Goal: Task Accomplishment & Management: Complete application form

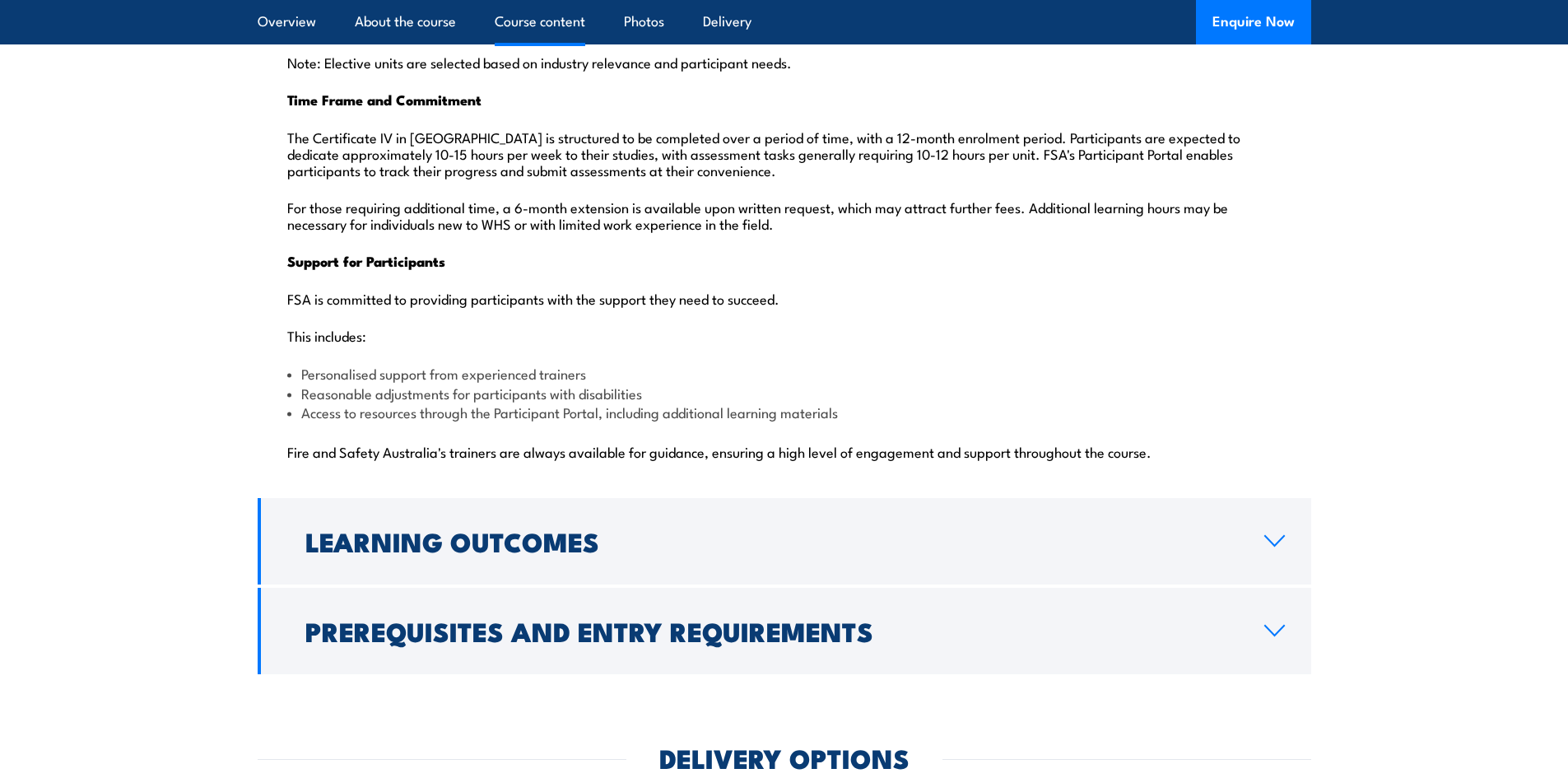
scroll to position [4034, 0]
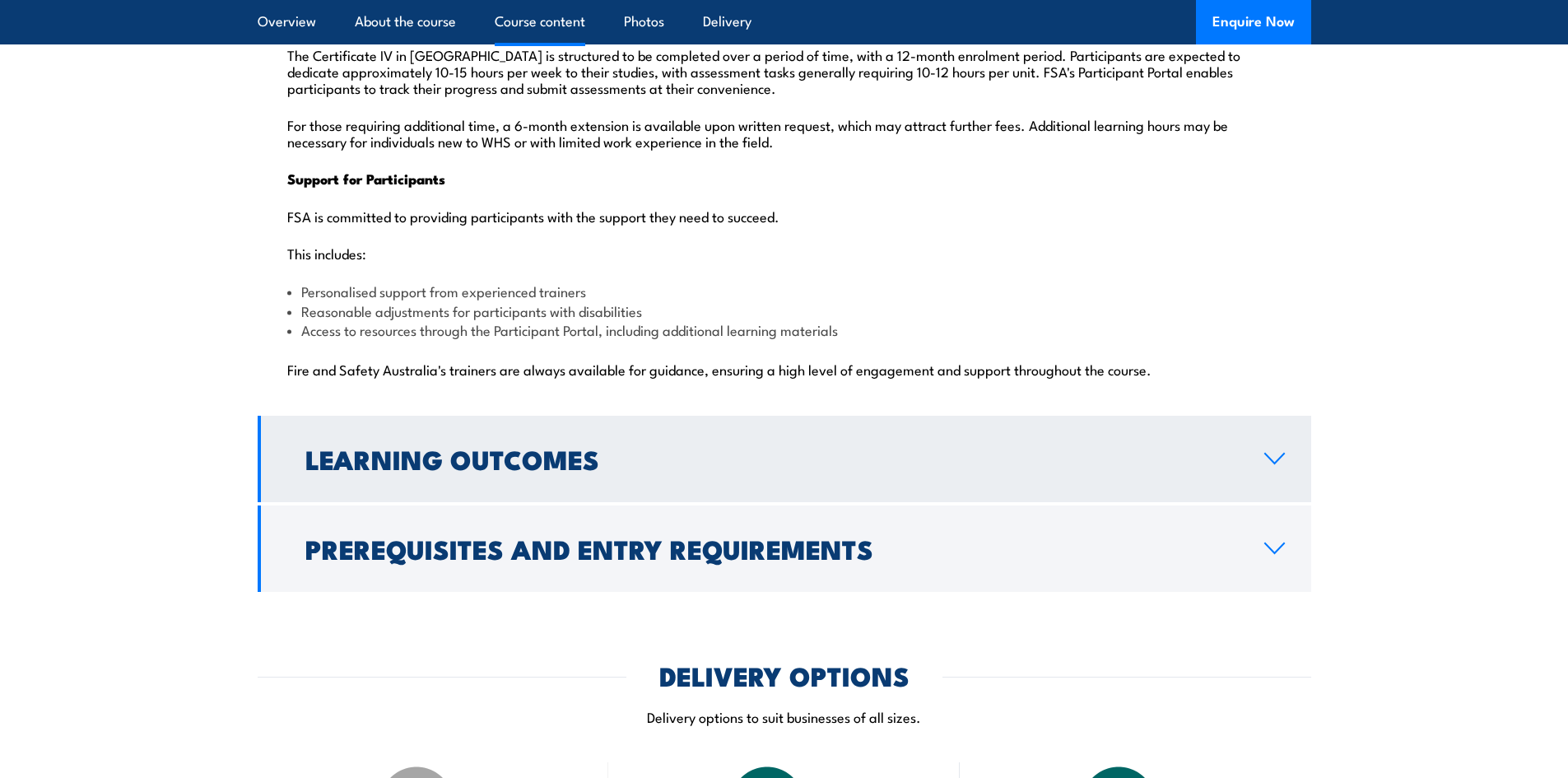
click at [1277, 452] on icon at bounding box center [1274, 458] width 23 height 13
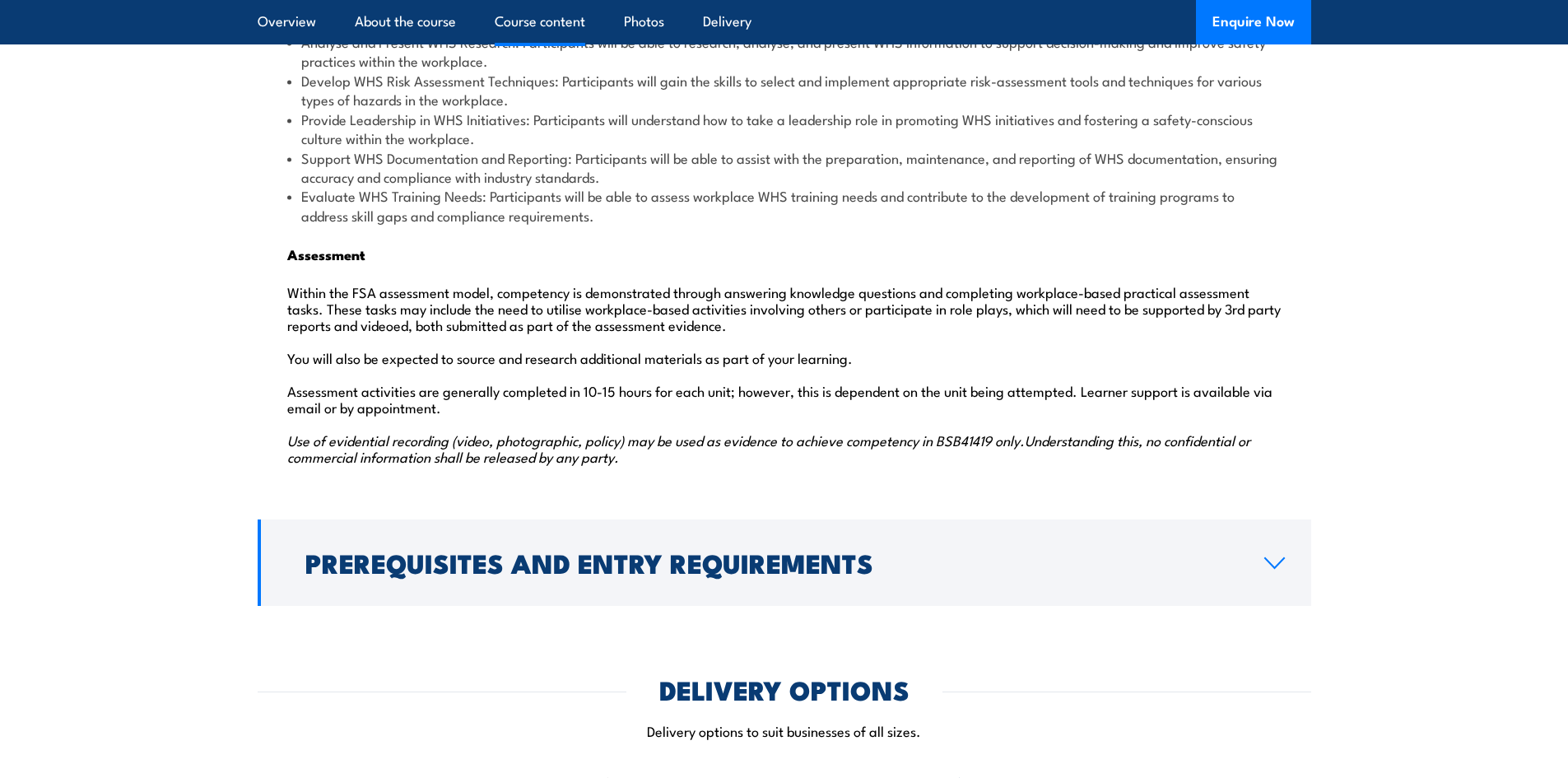
scroll to position [2350, 0]
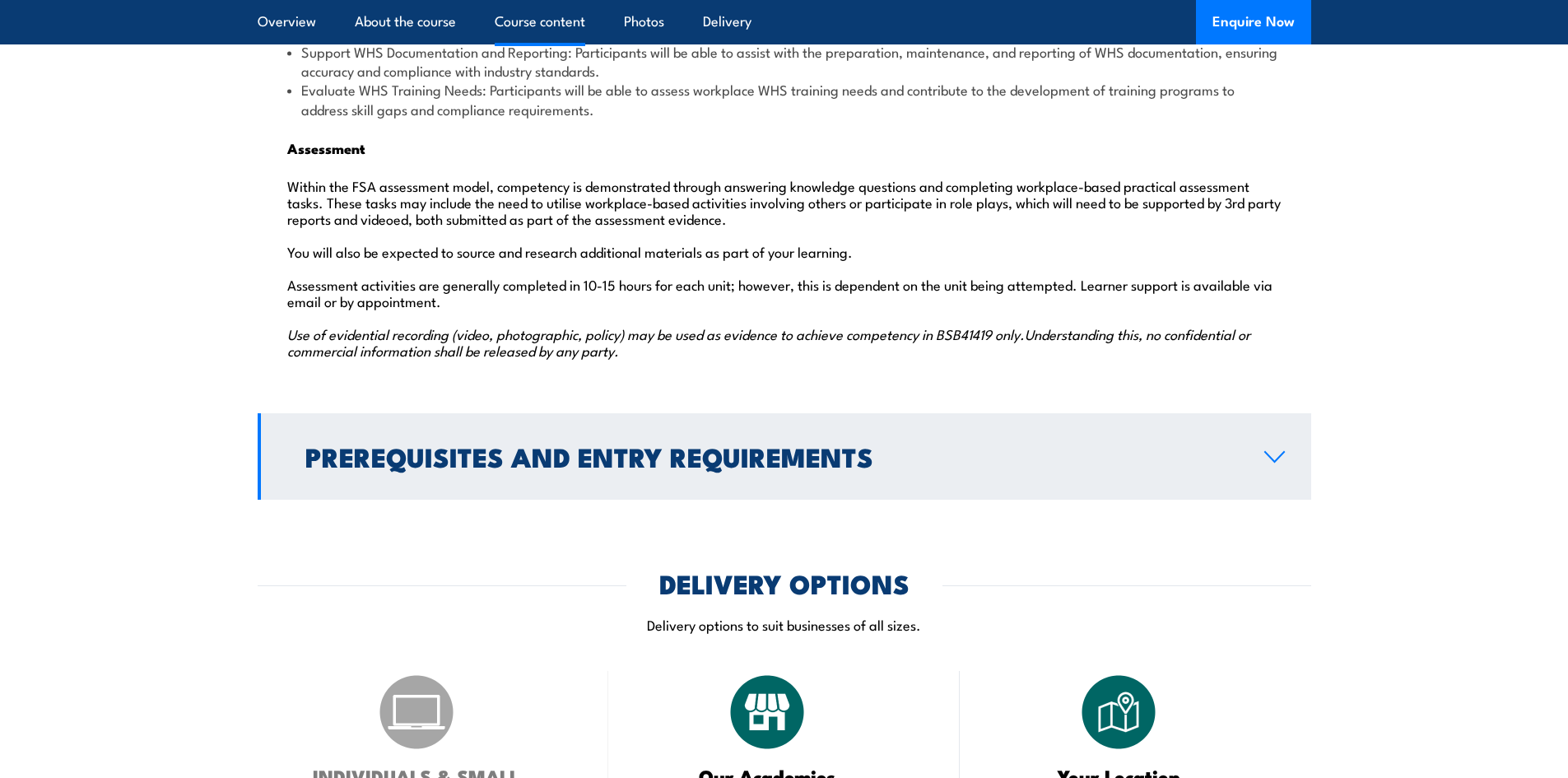
click at [1269, 450] on icon at bounding box center [1274, 456] width 23 height 13
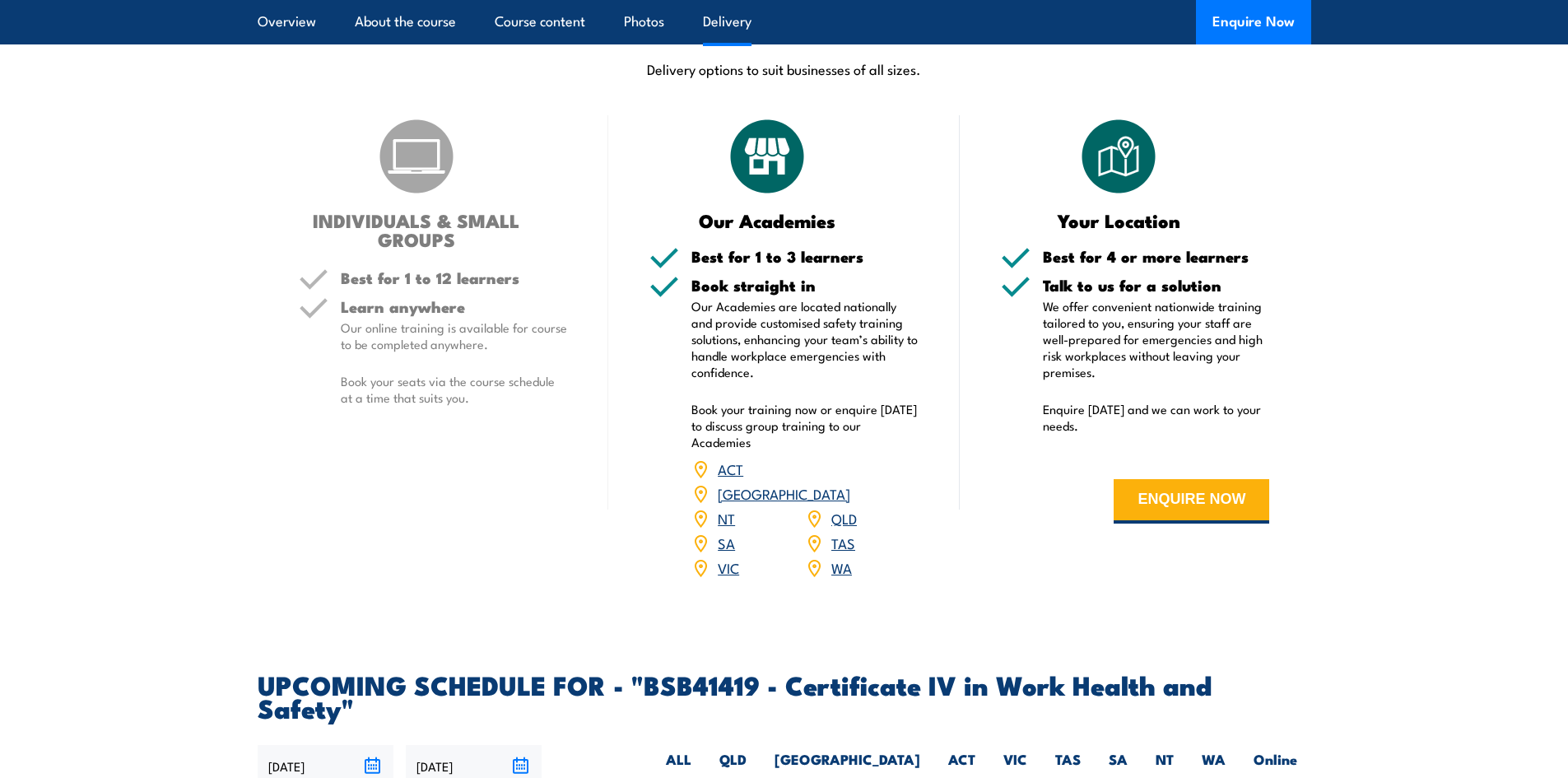
scroll to position [2082, 0]
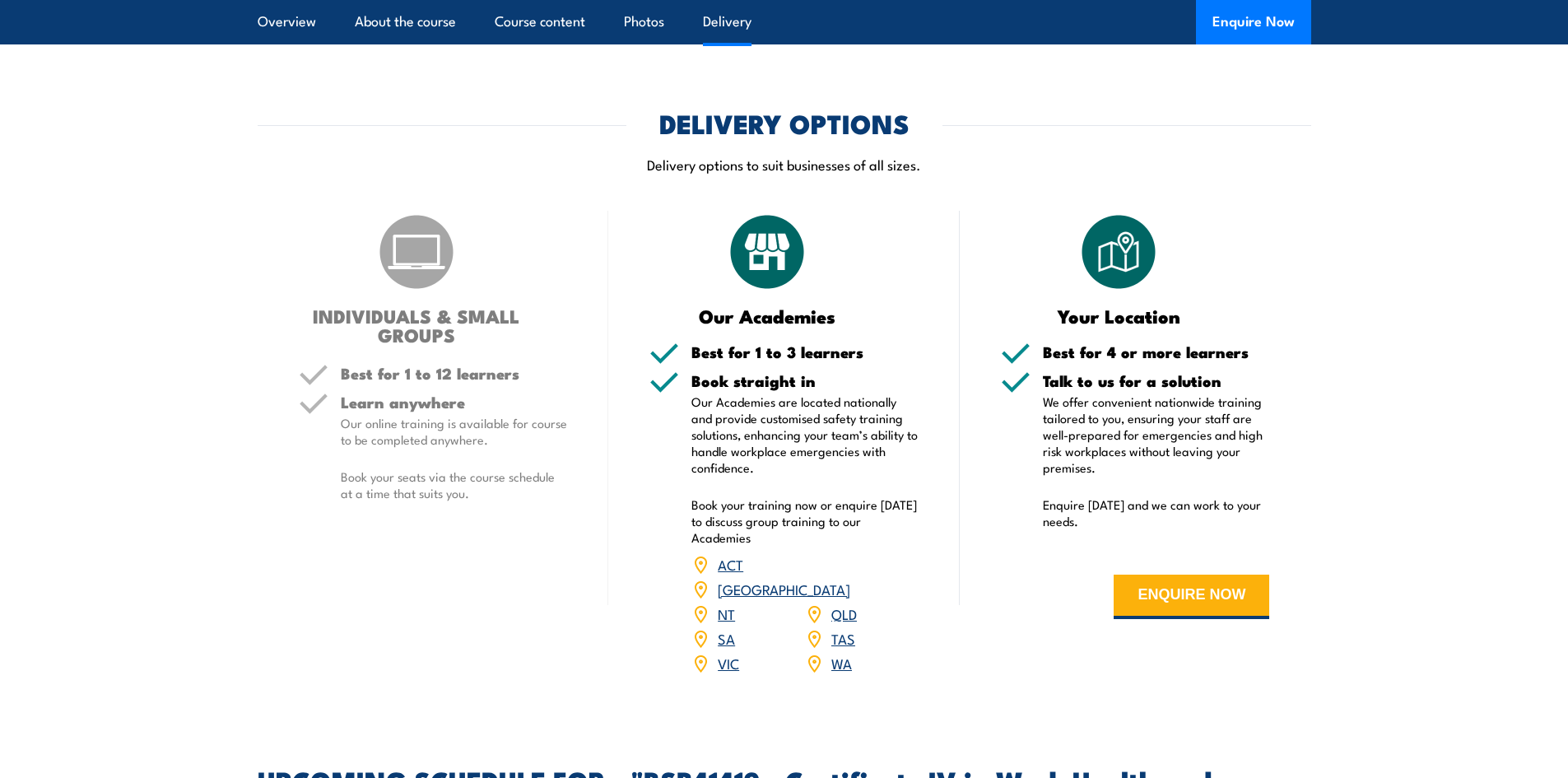
click at [420, 309] on h3 "INDIVIDUALS & SMALL GROUPS" at bounding box center [416, 325] width 237 height 38
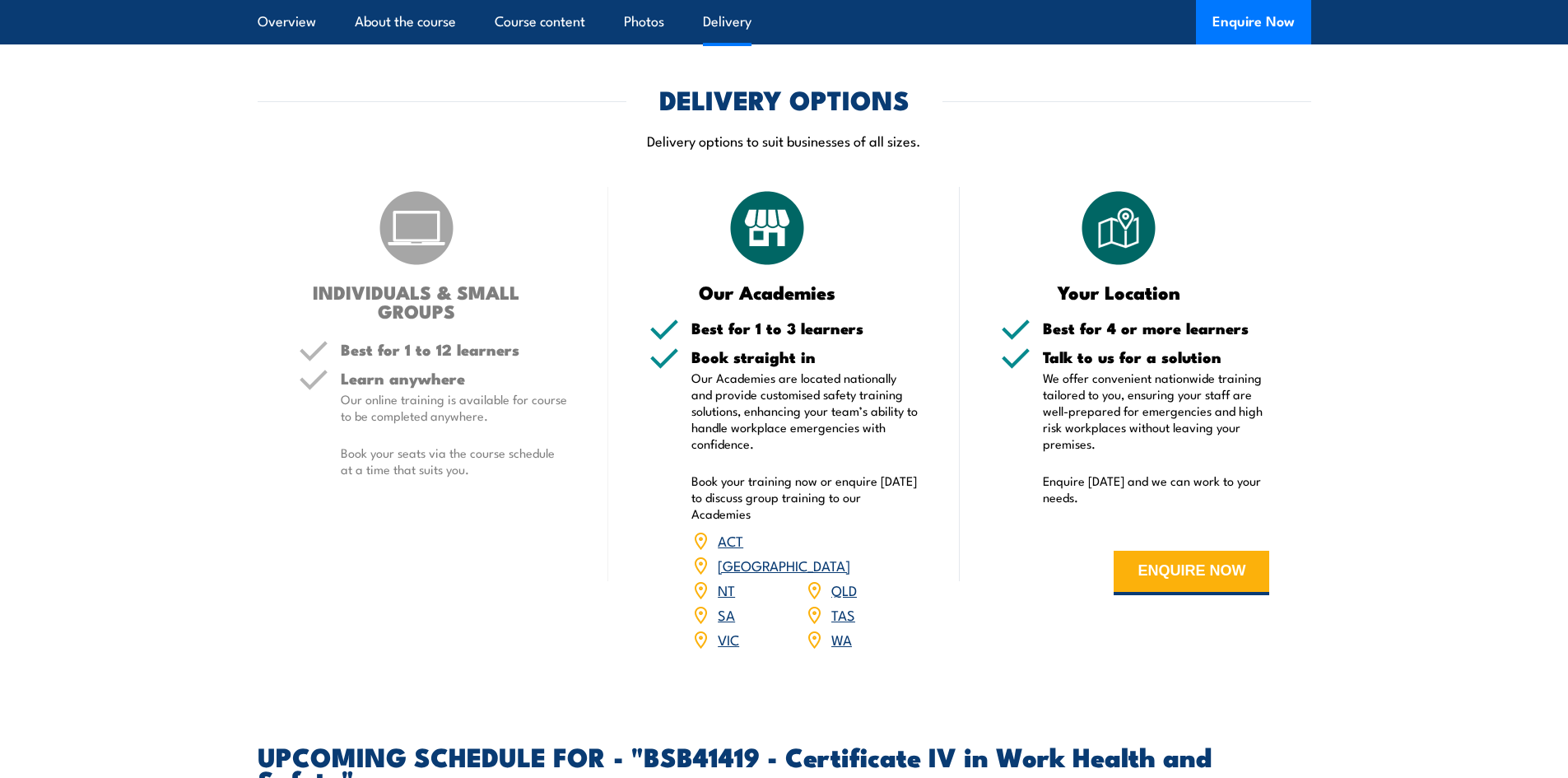
scroll to position [2063, 0]
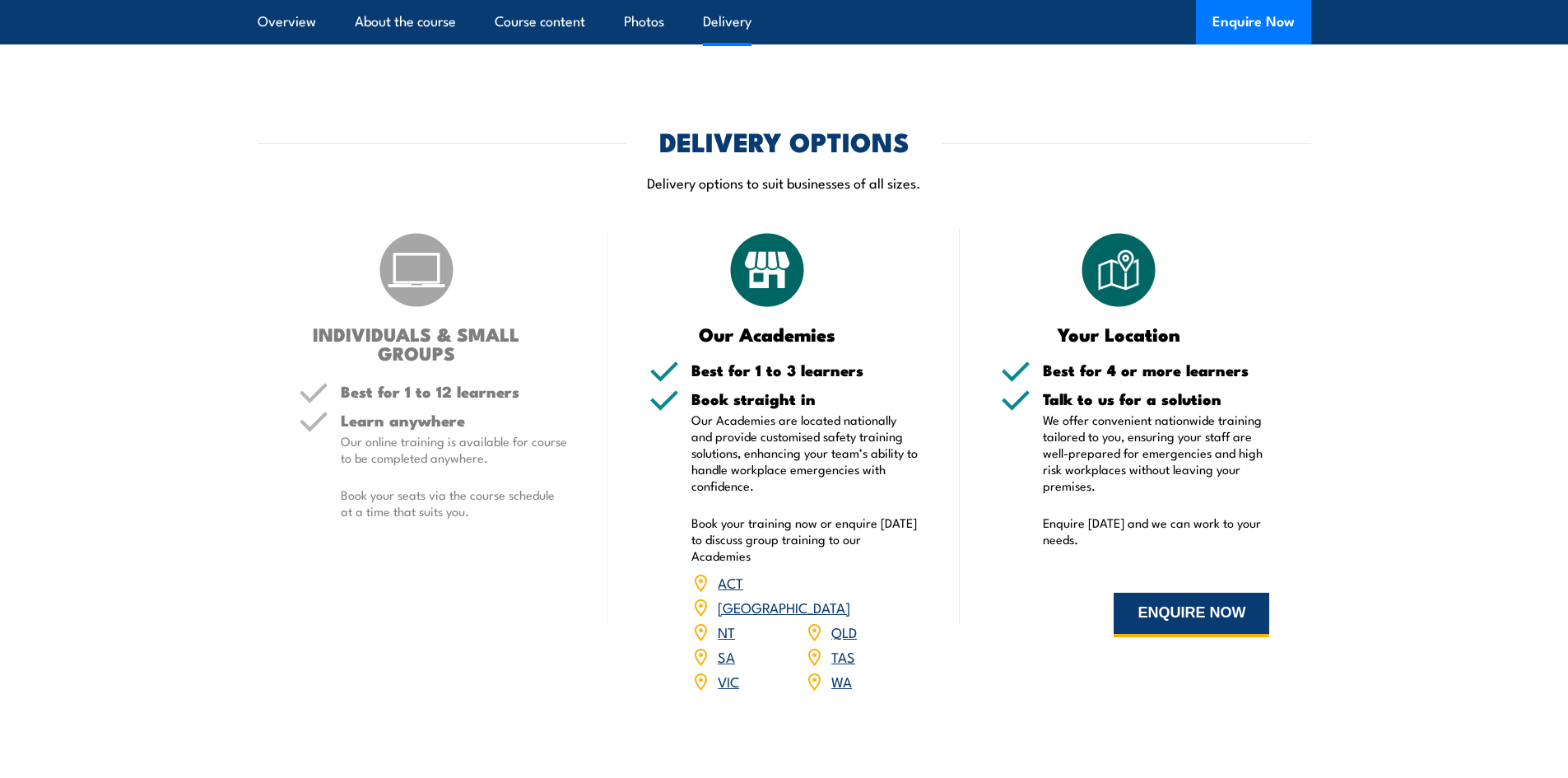
click at [1184, 592] on button "ENQUIRE NOW" at bounding box center [1191, 614] width 155 height 44
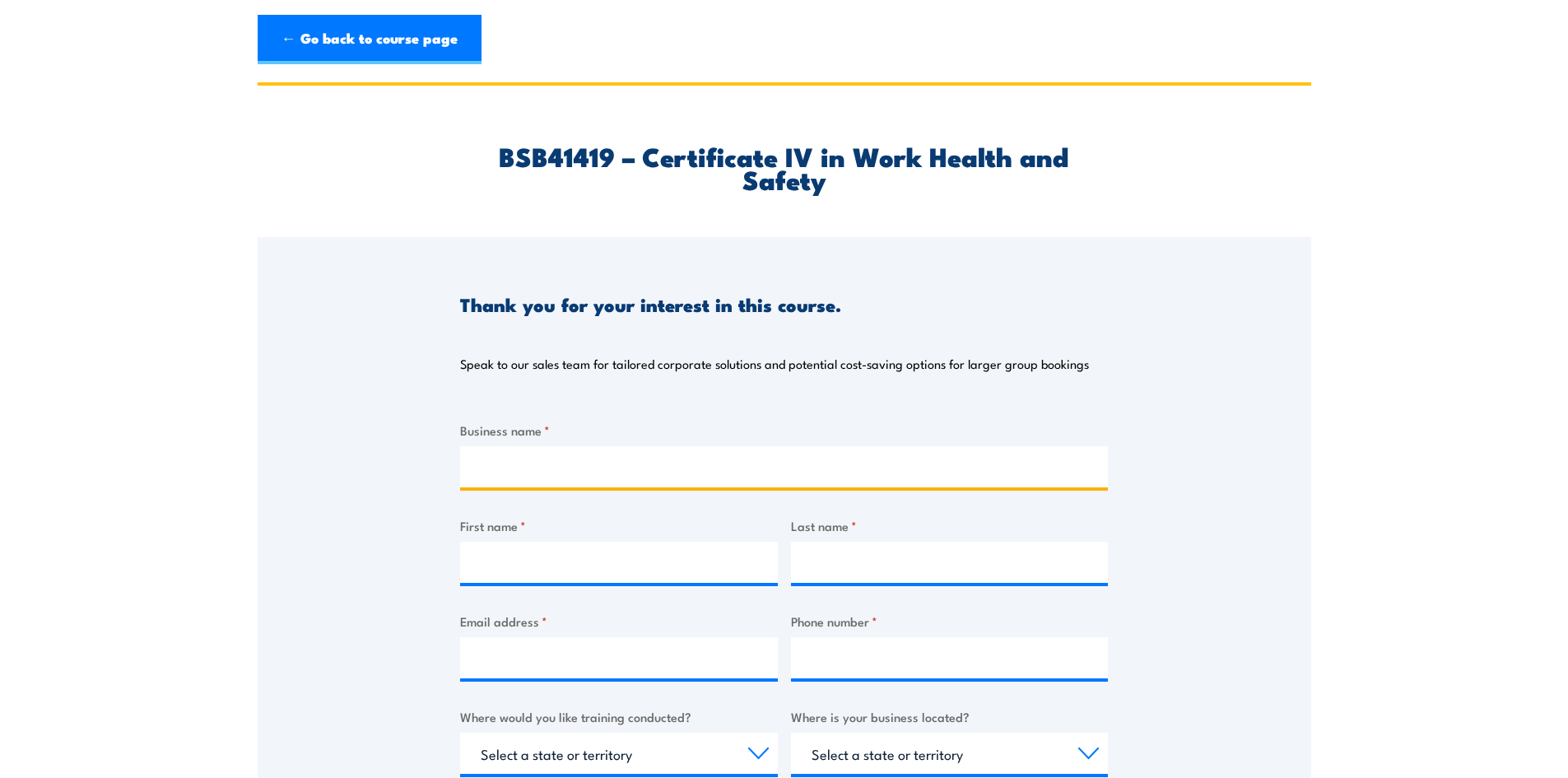
click at [704, 478] on input "Business name *" at bounding box center [784, 467] width 648 height 41
type input "Toll Group"
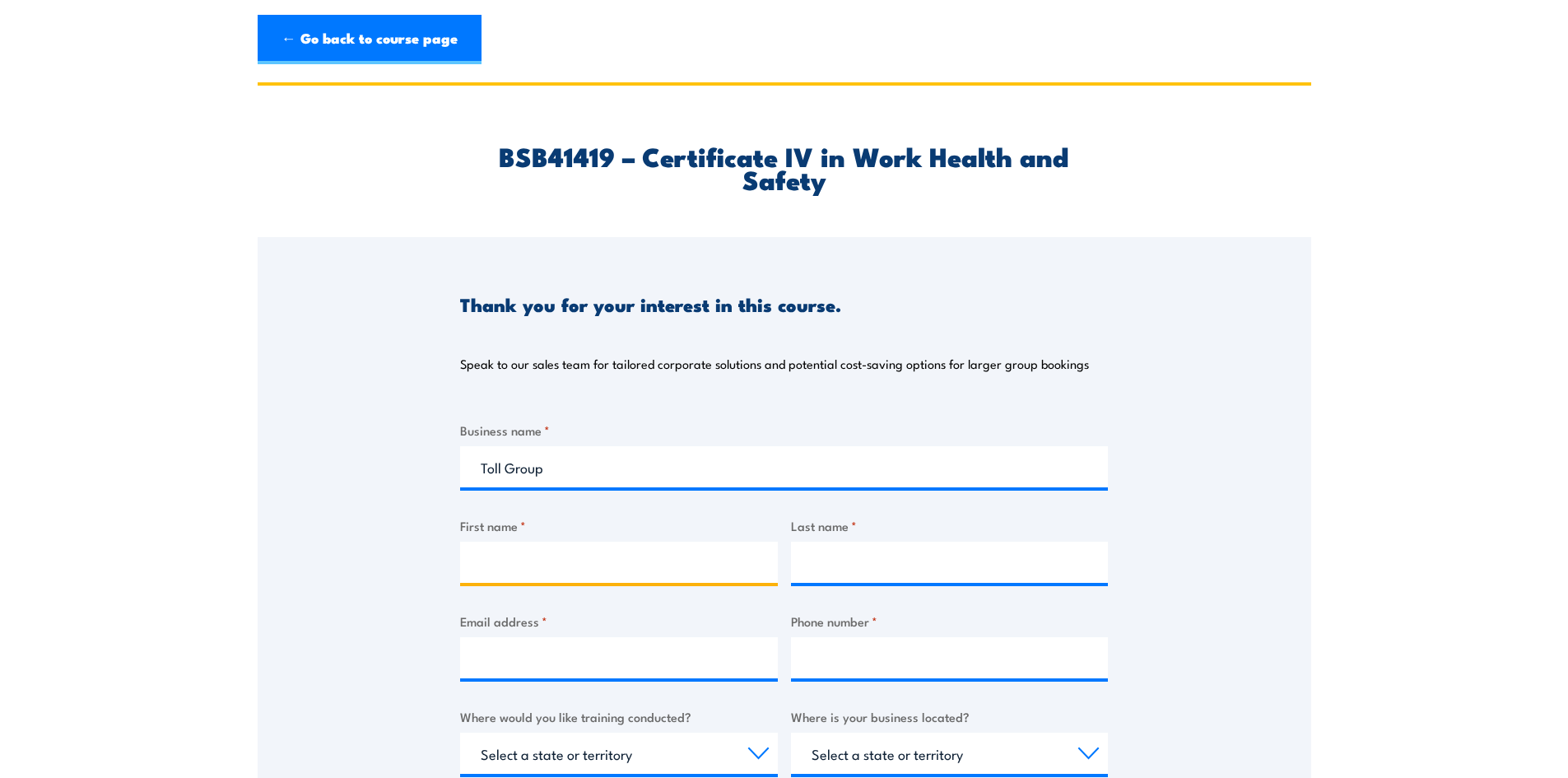
click at [729, 548] on input "First name *" at bounding box center [620, 563] width 318 height 41
type input "[PERSON_NAME]"
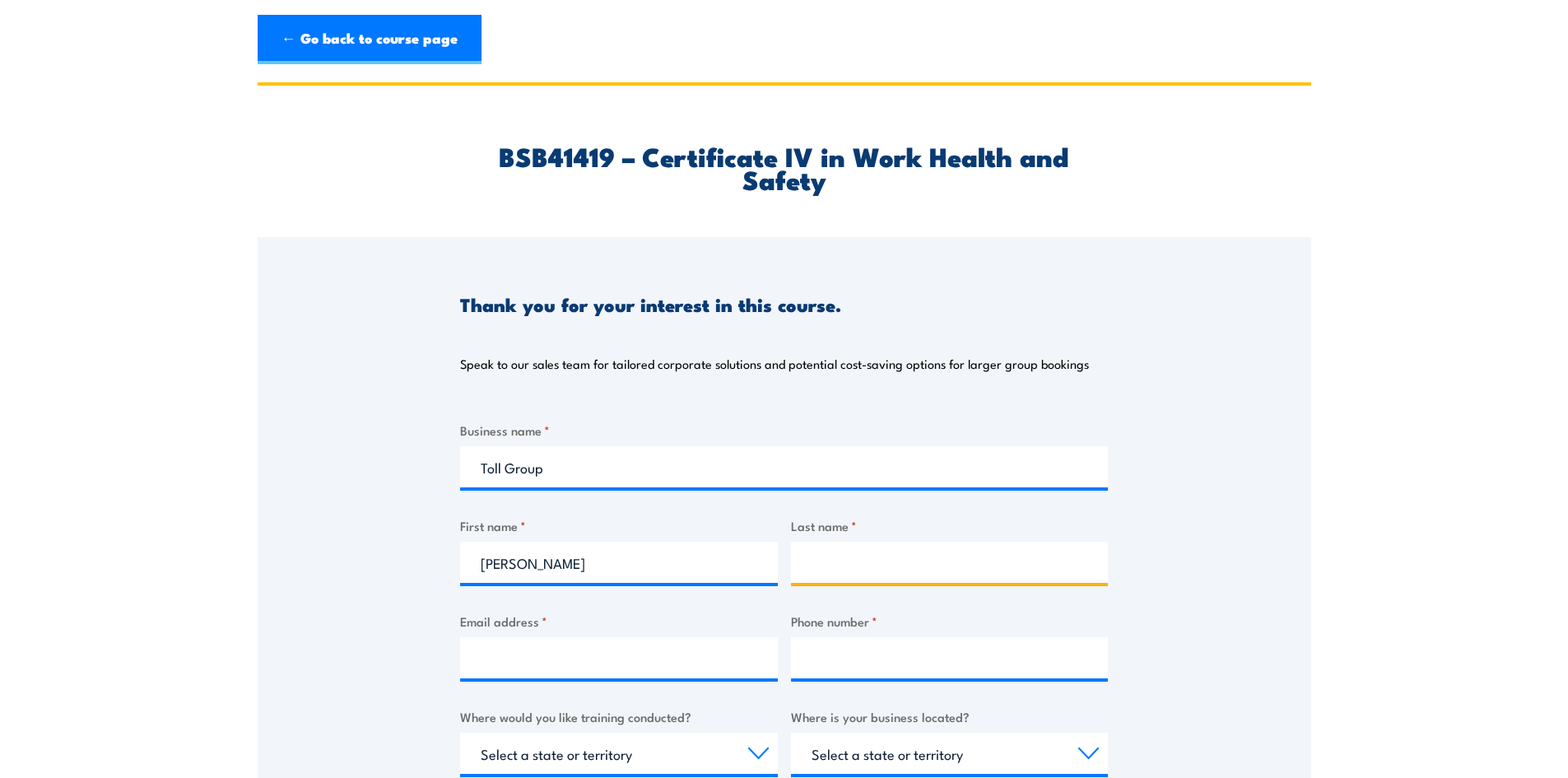
type input "Doyle"
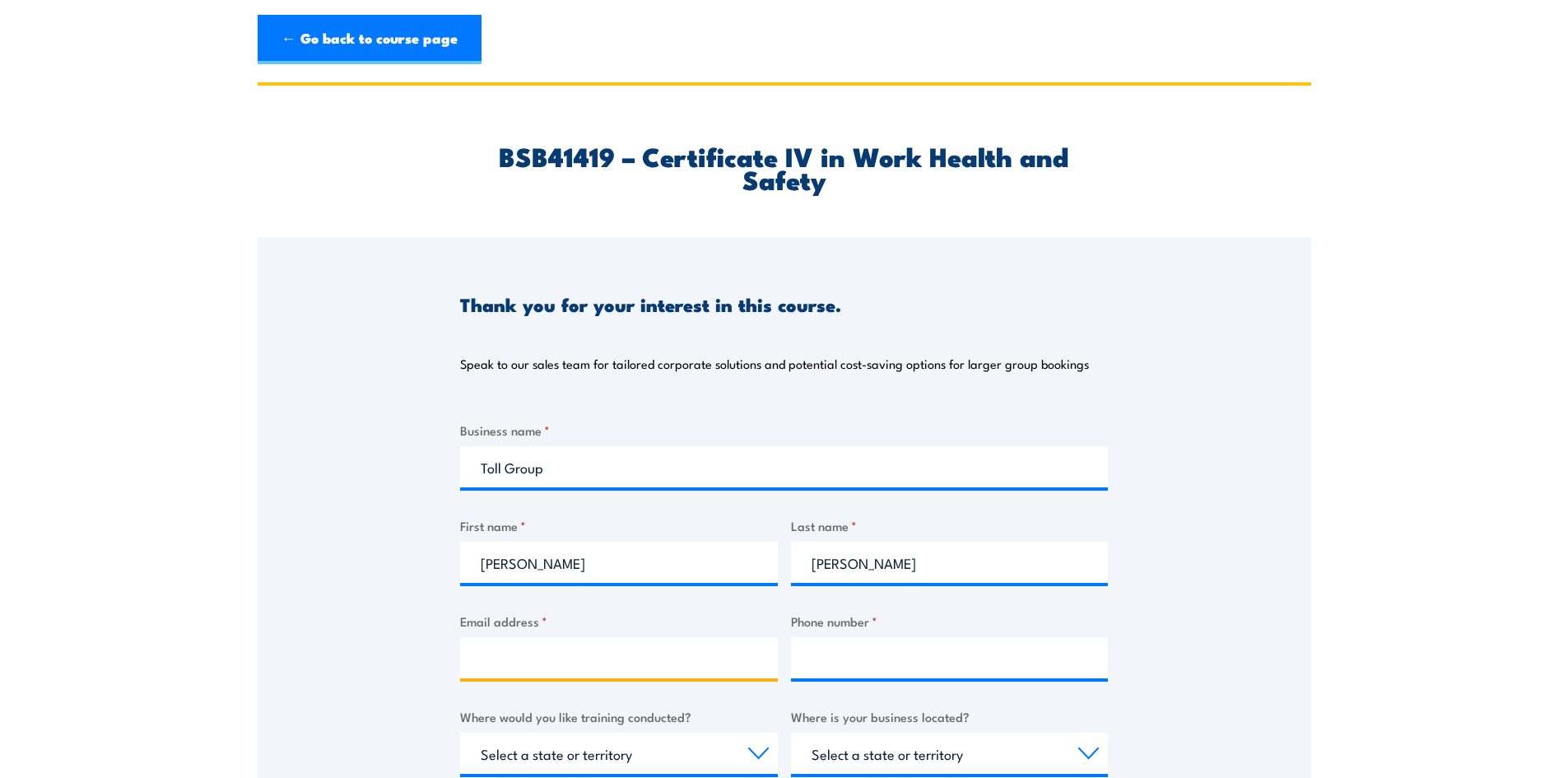
type input "suze_doyle@hotmail.com"
type input "0406700231"
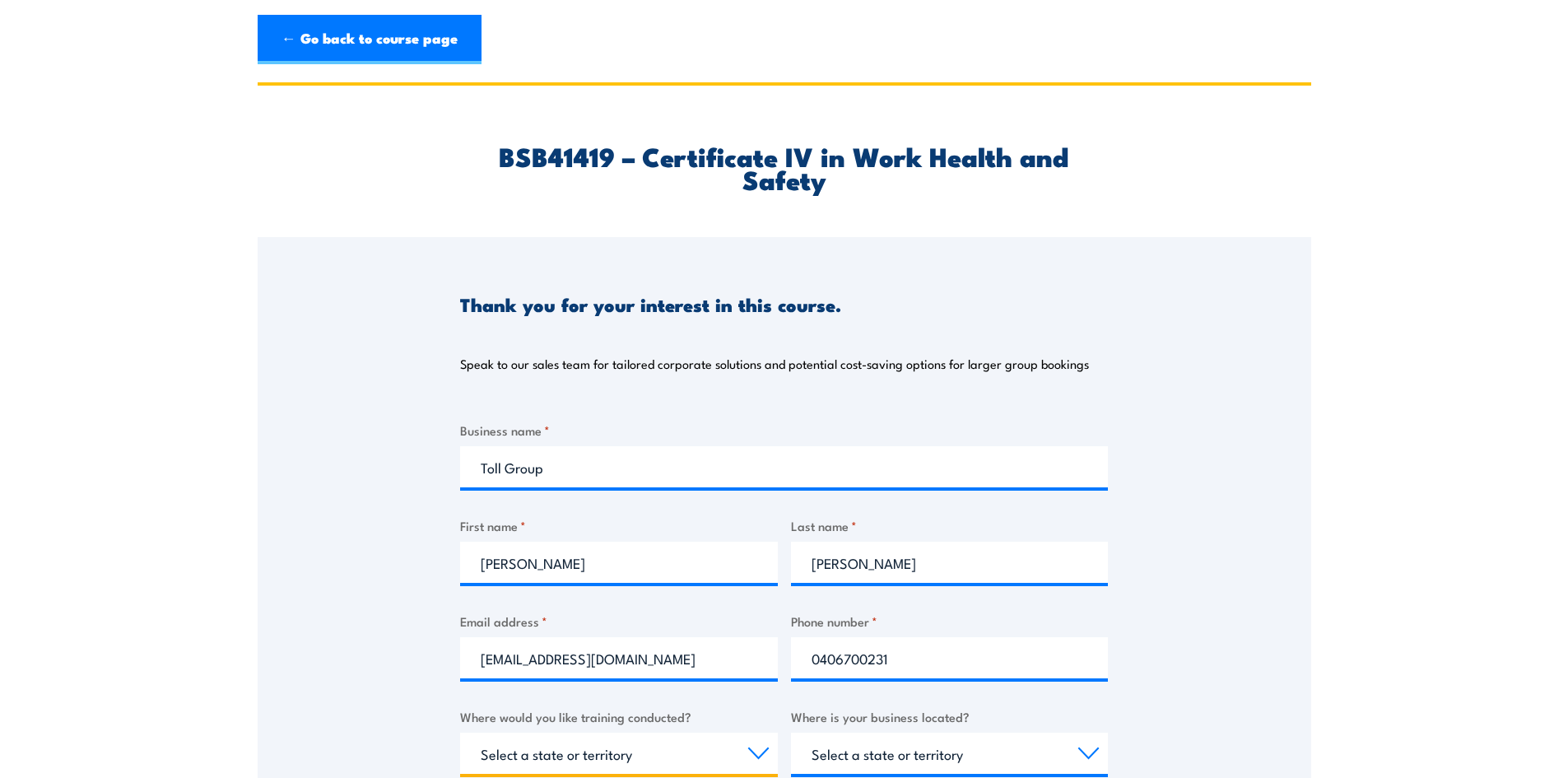
select select "QLD"
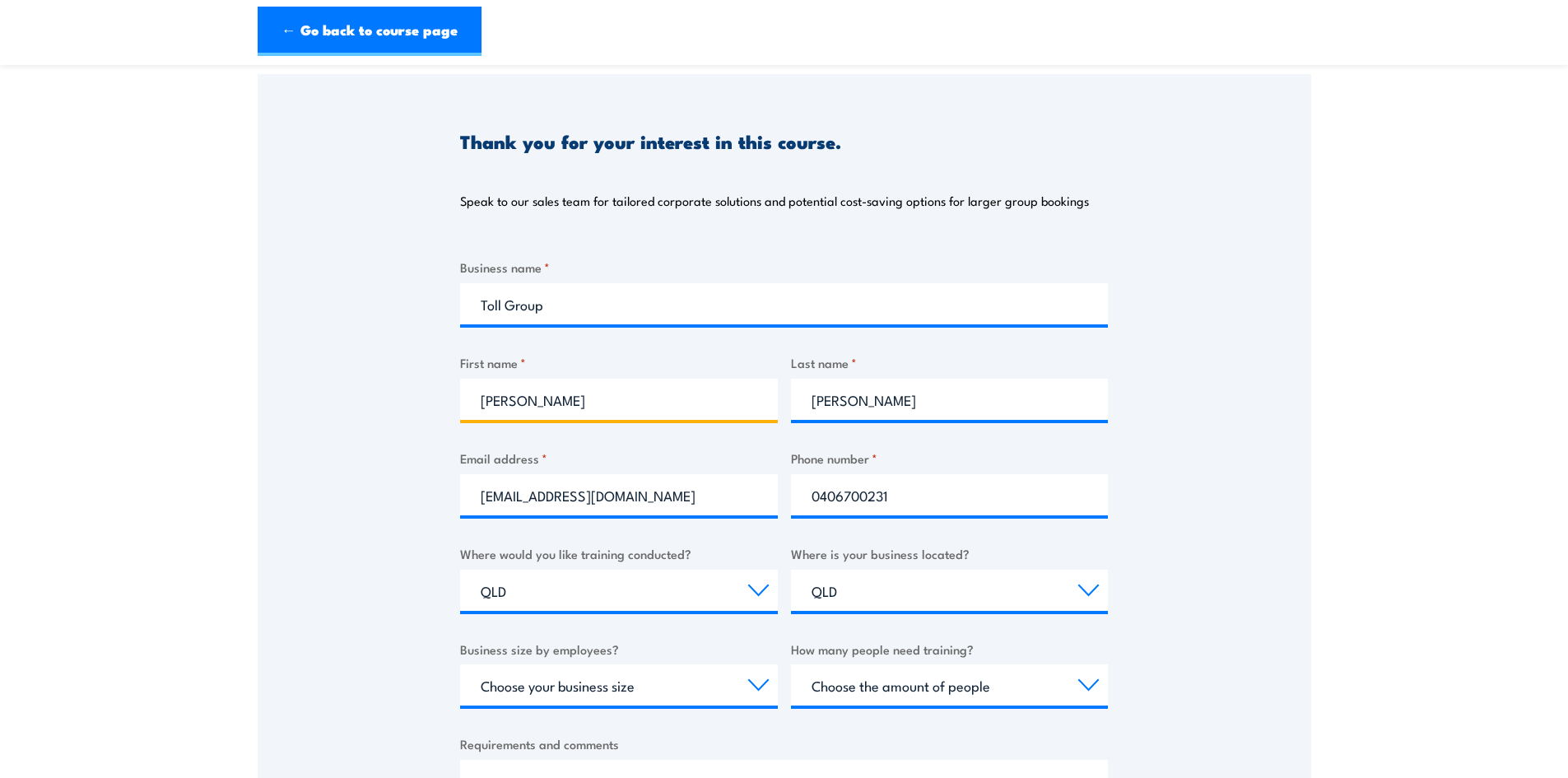
scroll to position [165, 0]
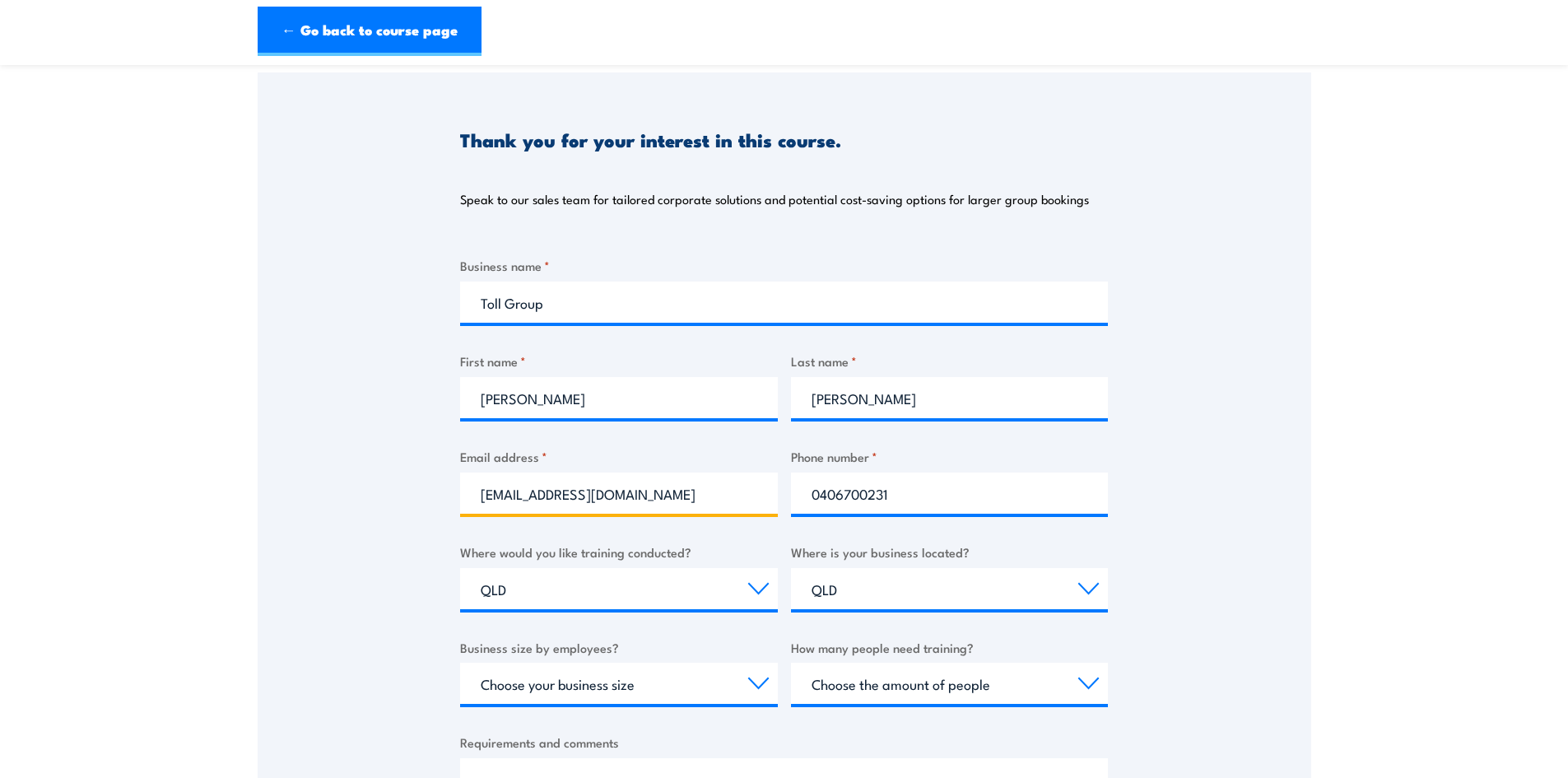
drag, startPoint x: 646, startPoint y: 497, endPoint x: 415, endPoint y: 503, distance: 231.1
click at [415, 503] on div "Thank you for your interest in this course. Speak to our sales team for tailore…" at bounding box center [784, 483] width 1054 height 822
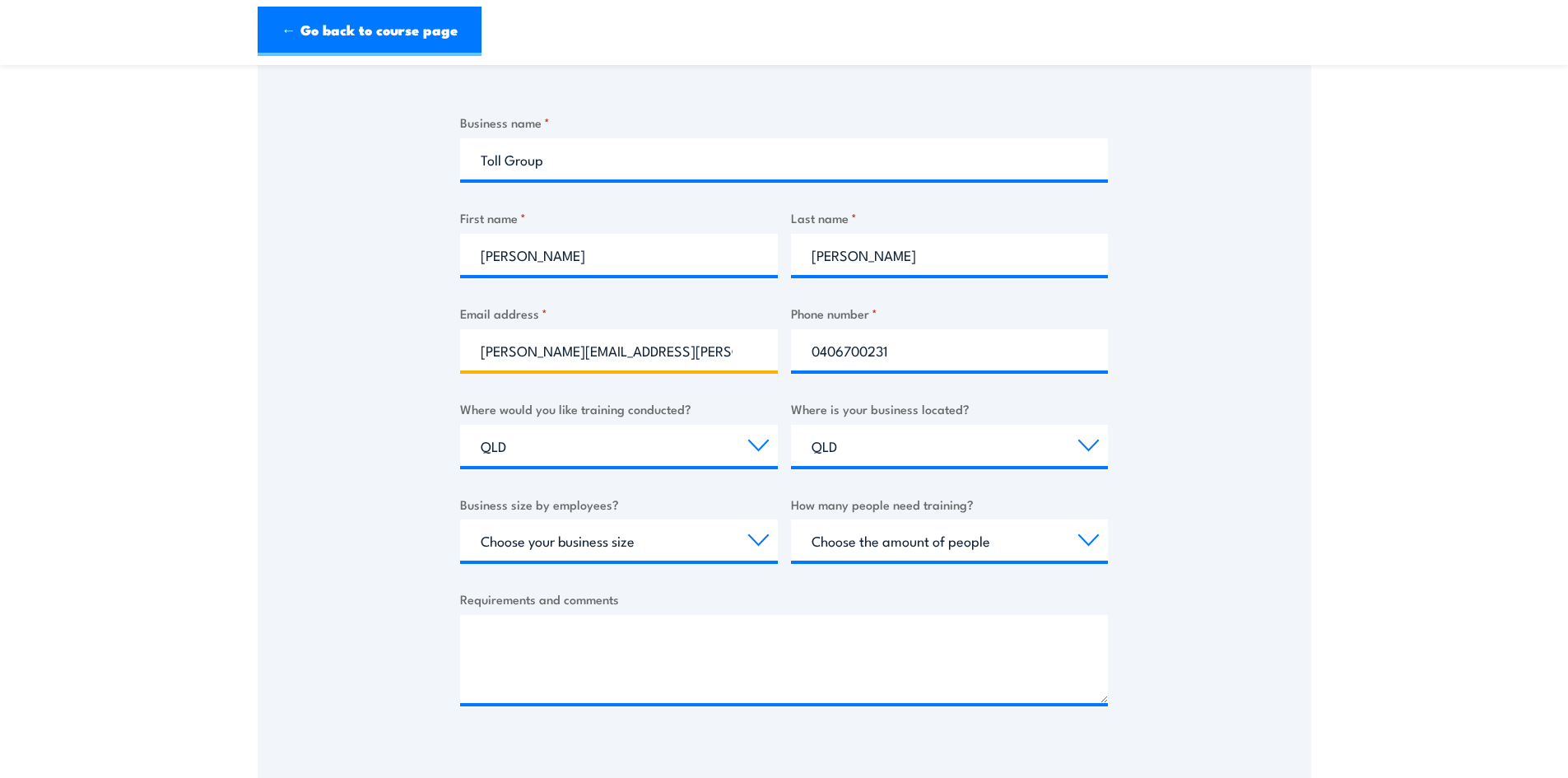
scroll to position [329, 0]
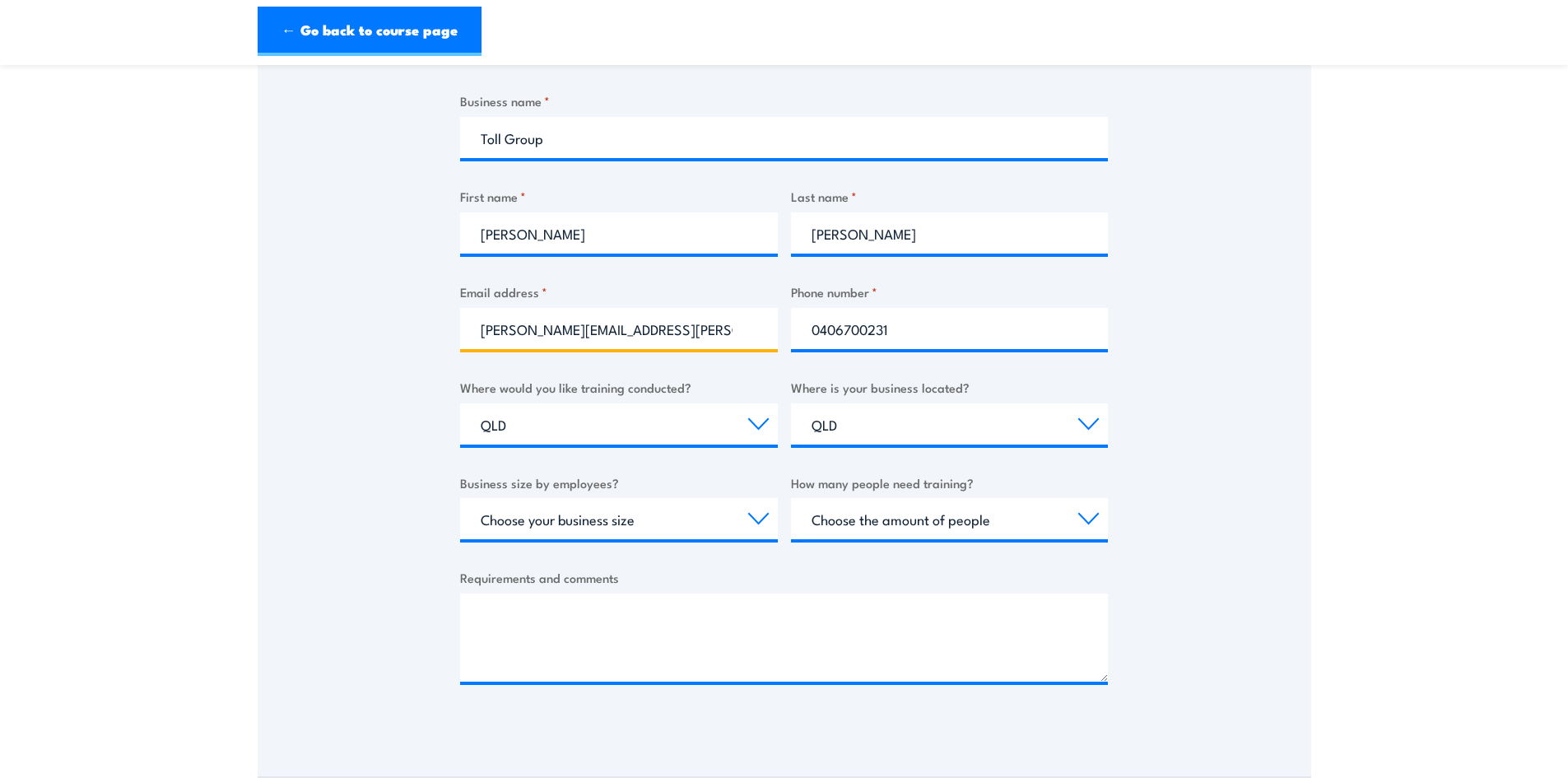
type input "suzanne.doyle@tollgroup.com"
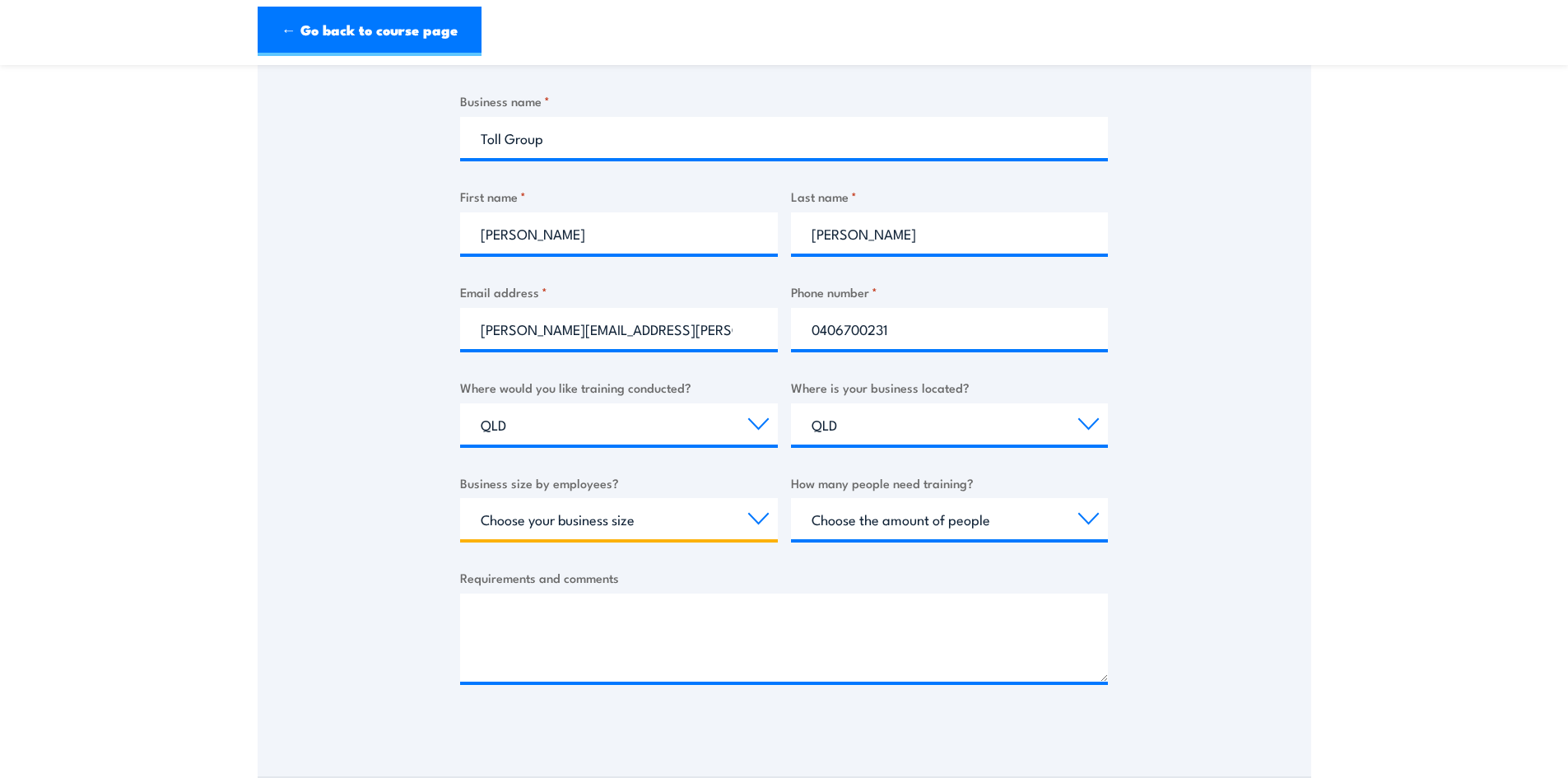
click at [753, 519] on select "Choose your business size 1 to 19 20 to 199 200+" at bounding box center [620, 519] width 318 height 41
select select "200+"
click at [460, 498] on select "Choose your business size 1 to 19 20 to 199 200+" at bounding box center [620, 519] width 318 height 41
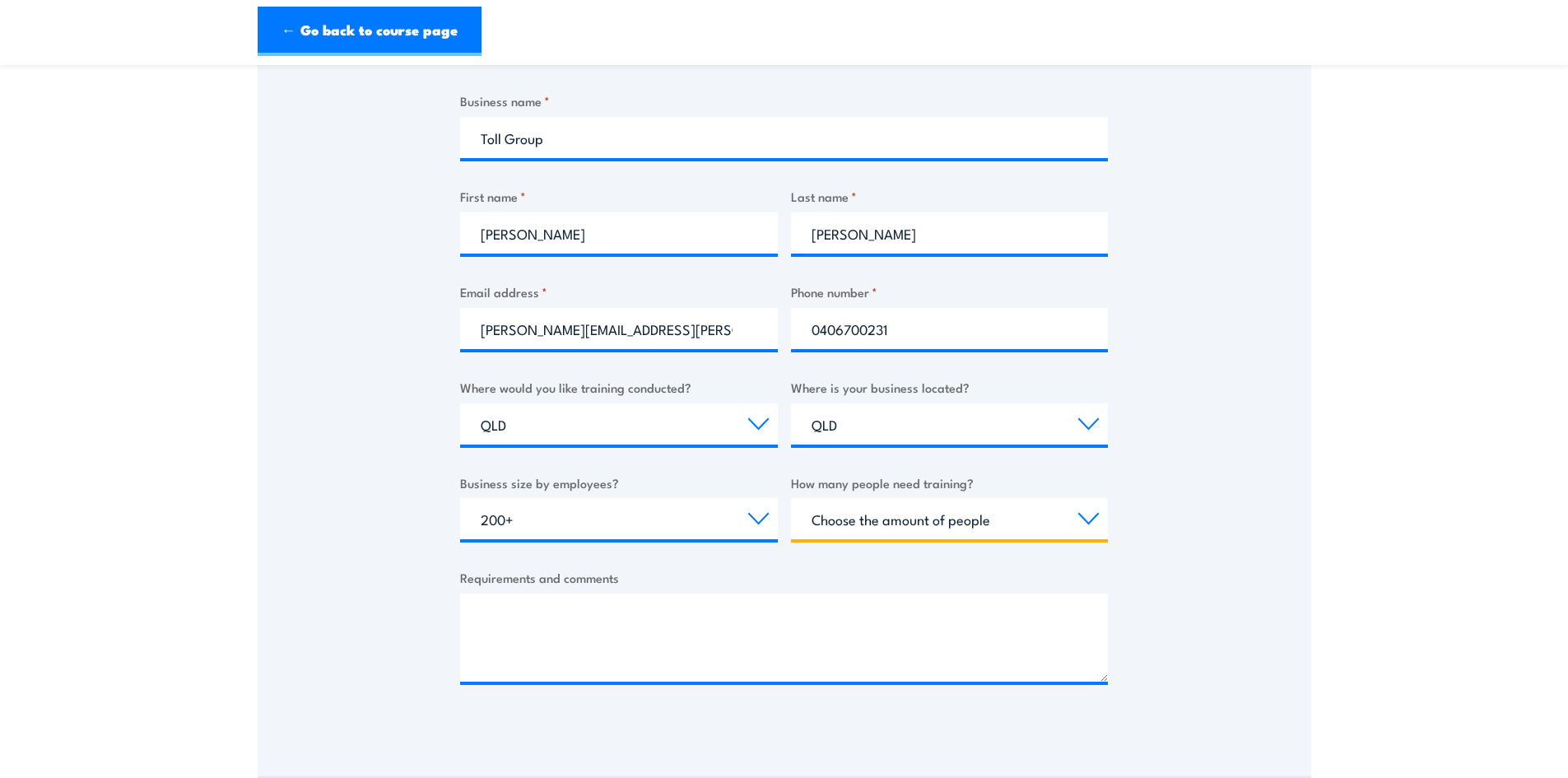
click at [1090, 515] on select "Choose the amount of people 1 to 4 5 to 19 20+" at bounding box center [949, 519] width 318 height 41
select select "1 to 4"
click at [790, 498] on select "Choose the amount of people 1 to 4 5 to 19 20+" at bounding box center [949, 519] width 318 height 41
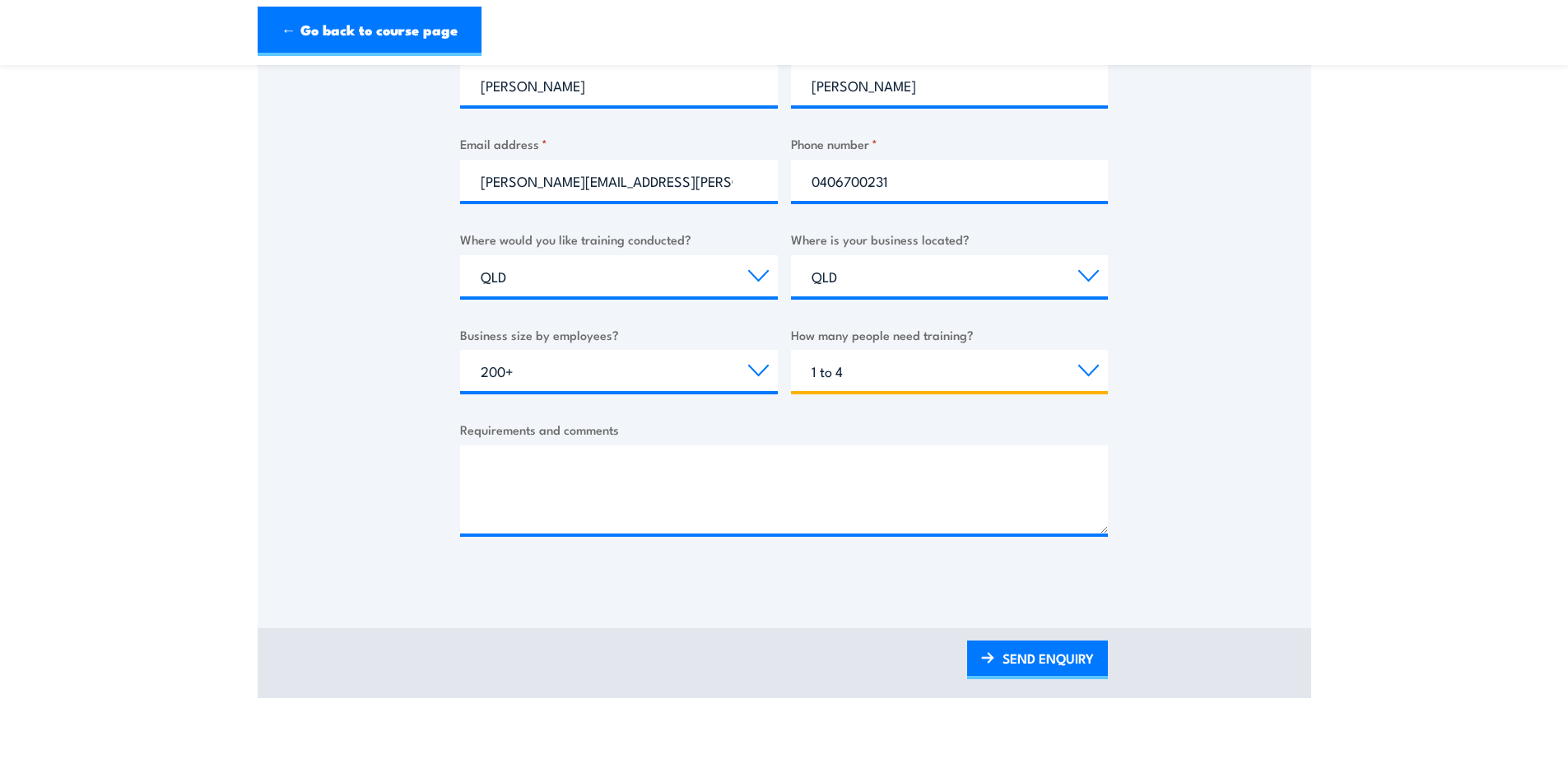
scroll to position [494, 0]
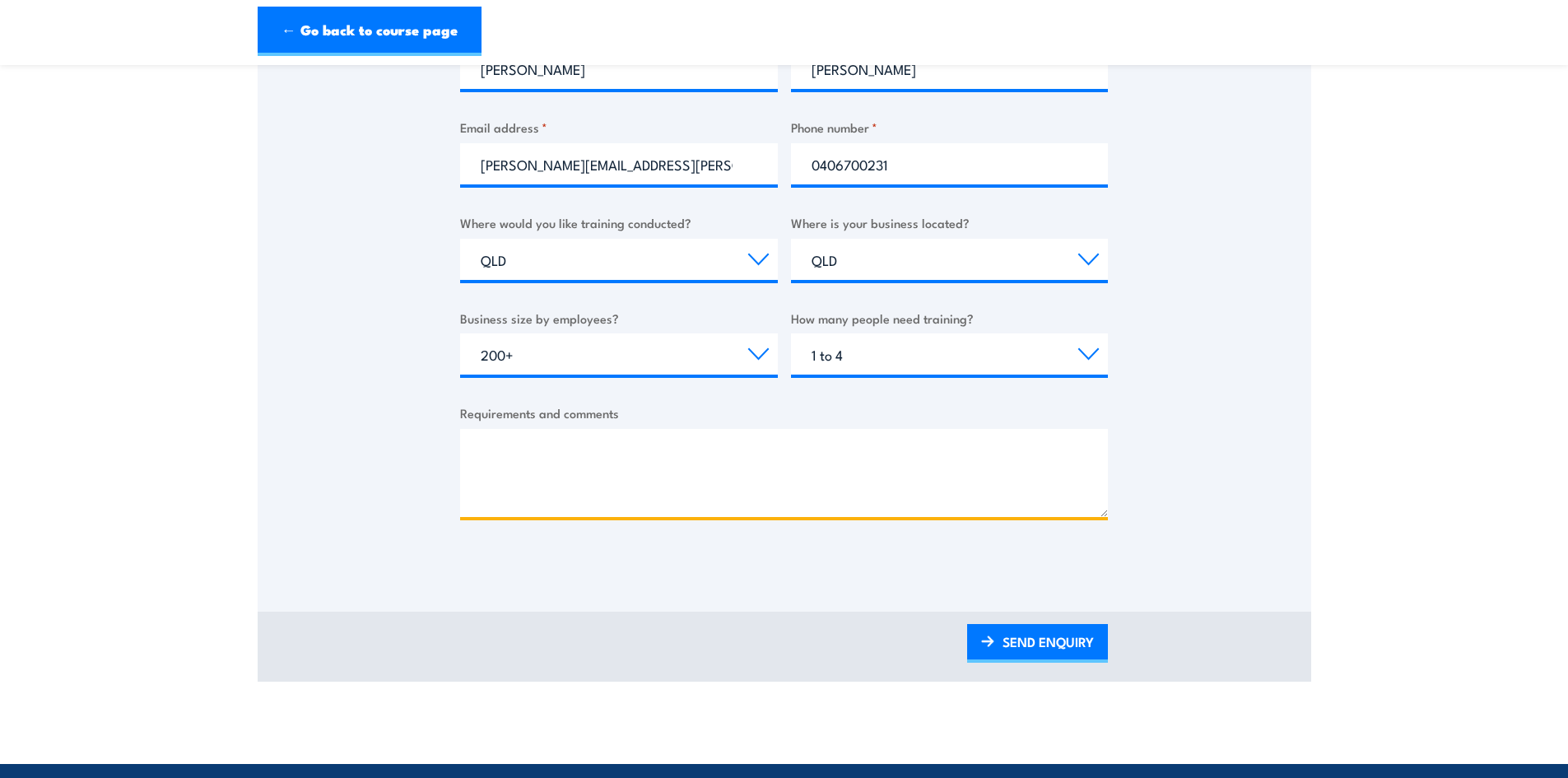
click at [757, 449] on textarea "Requirements and comments" at bounding box center [784, 473] width 648 height 88
type textarea "I'm interested in the online, distance learning option."
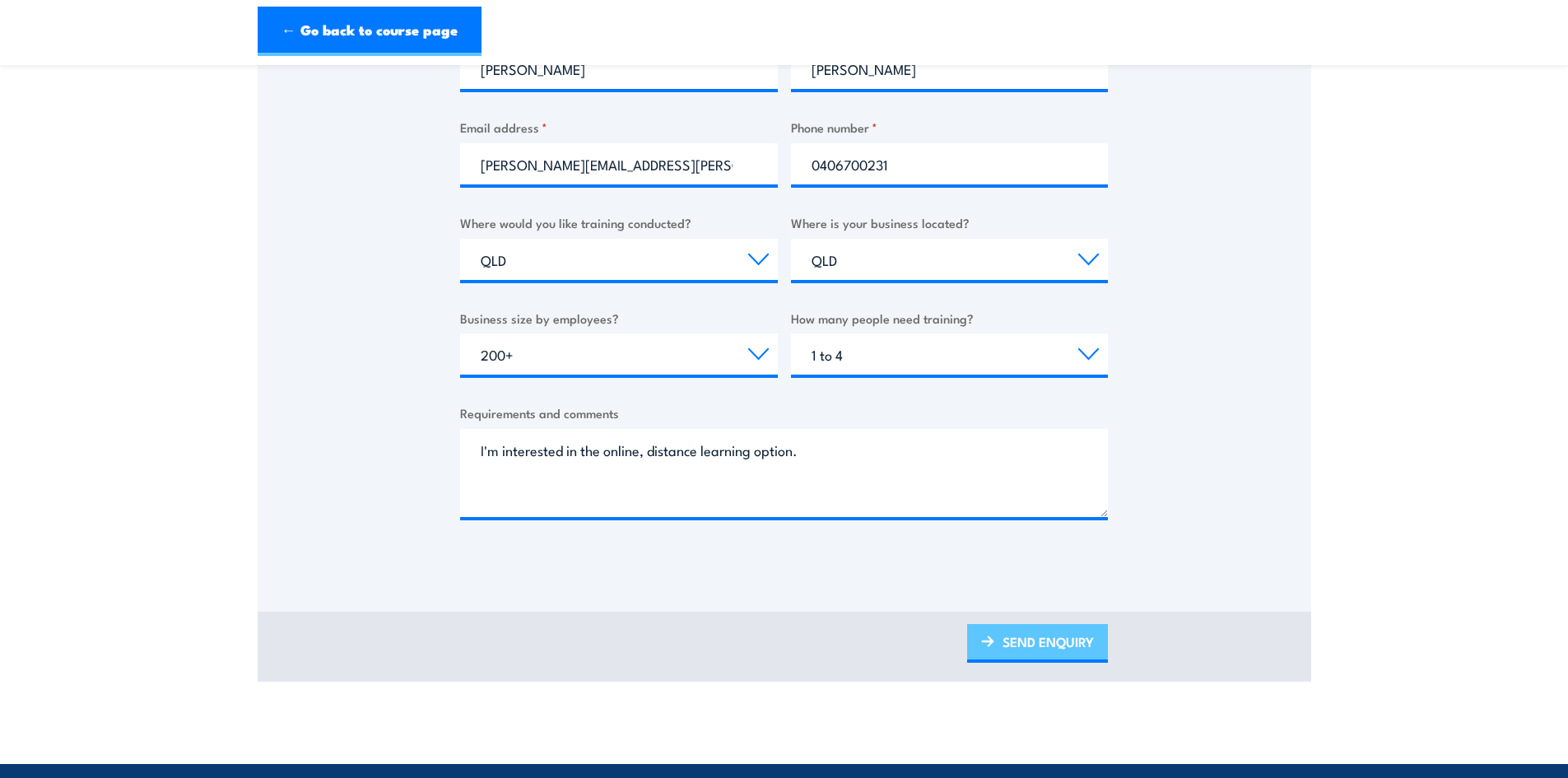
click at [1054, 642] on link "SEND ENQUIRY" at bounding box center [1037, 642] width 140 height 38
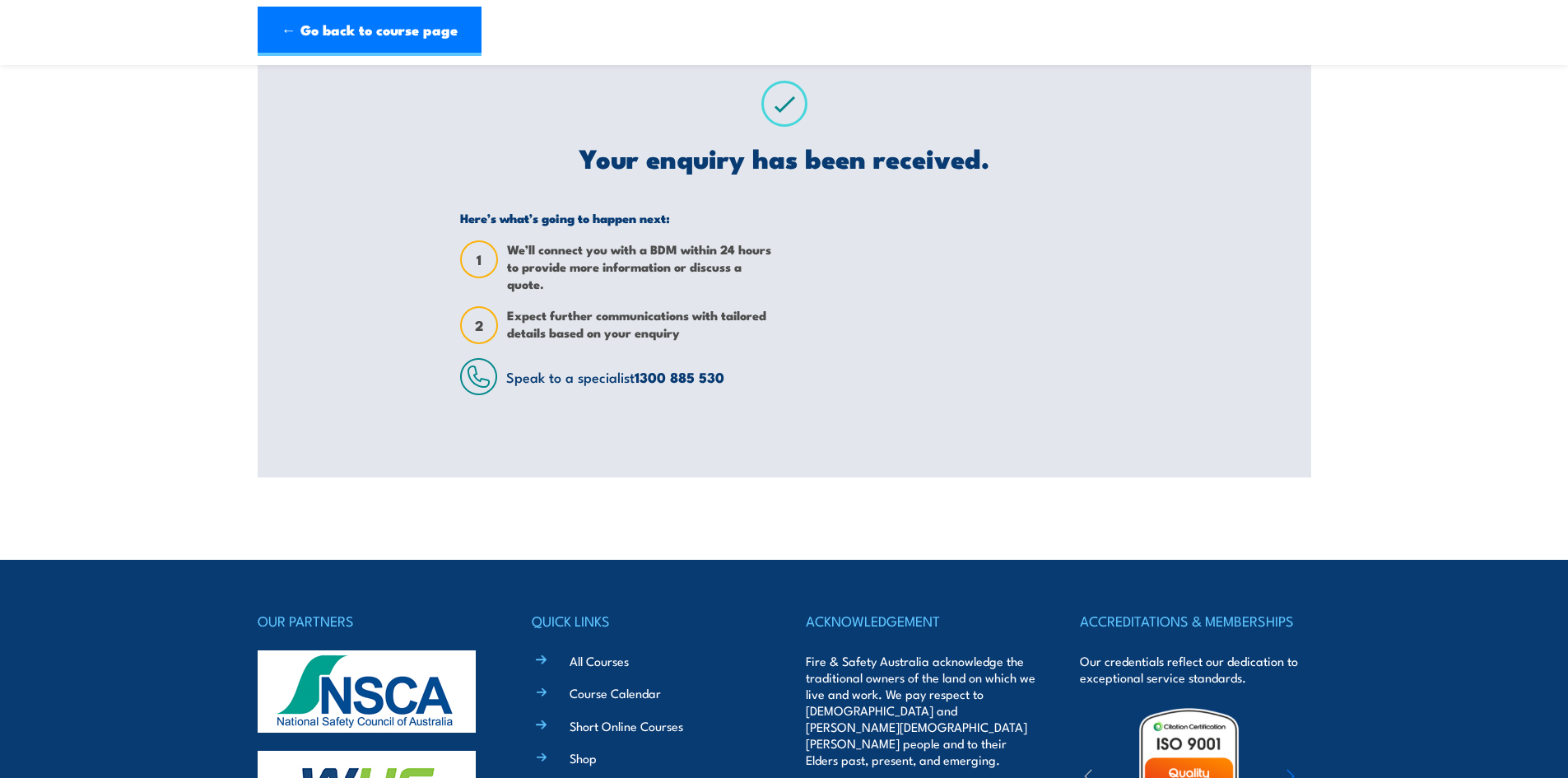
scroll to position [36, 0]
